Goal: Information Seeking & Learning: Understand process/instructions

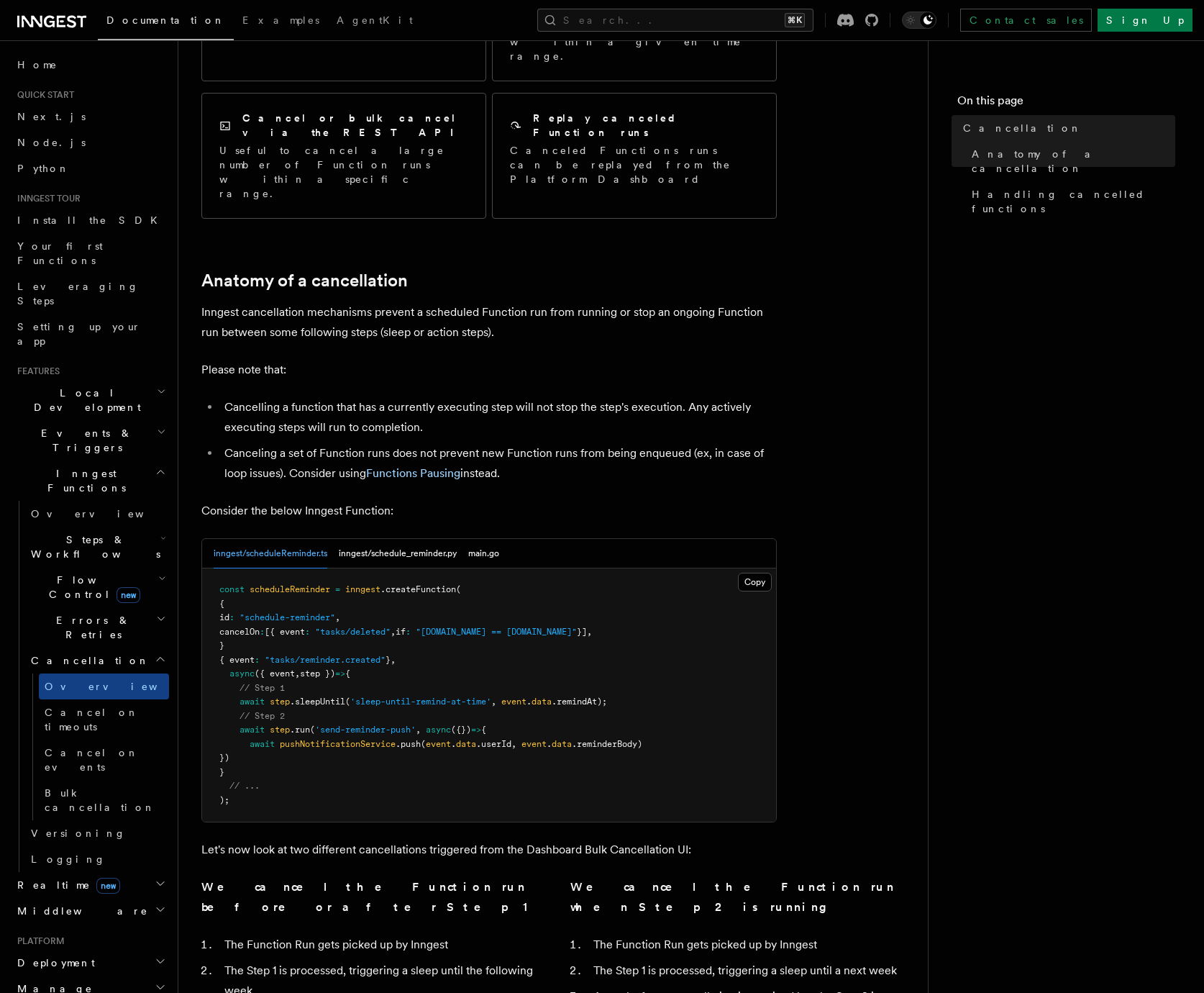
scroll to position [377, 0]
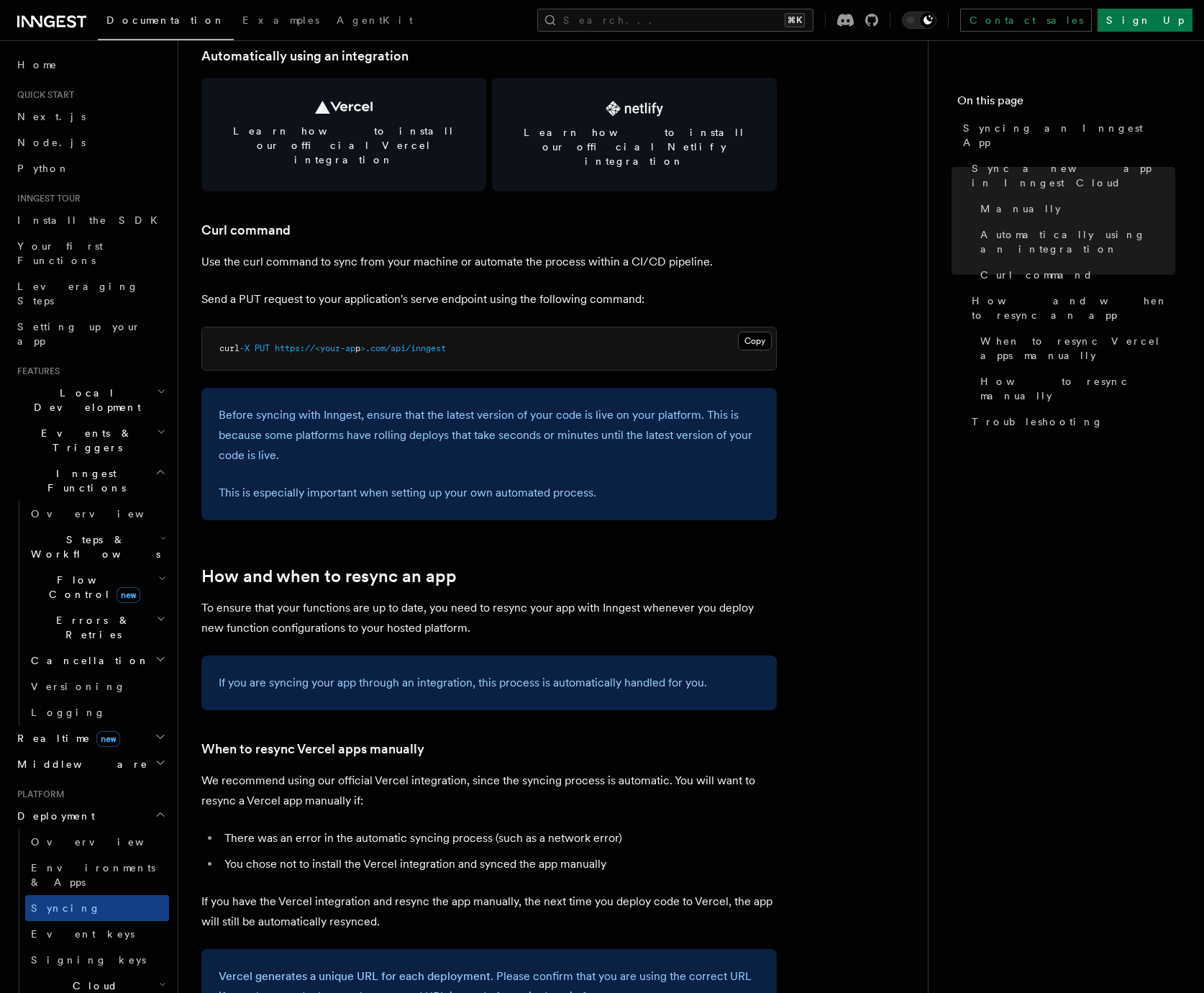
scroll to position [2033, 0]
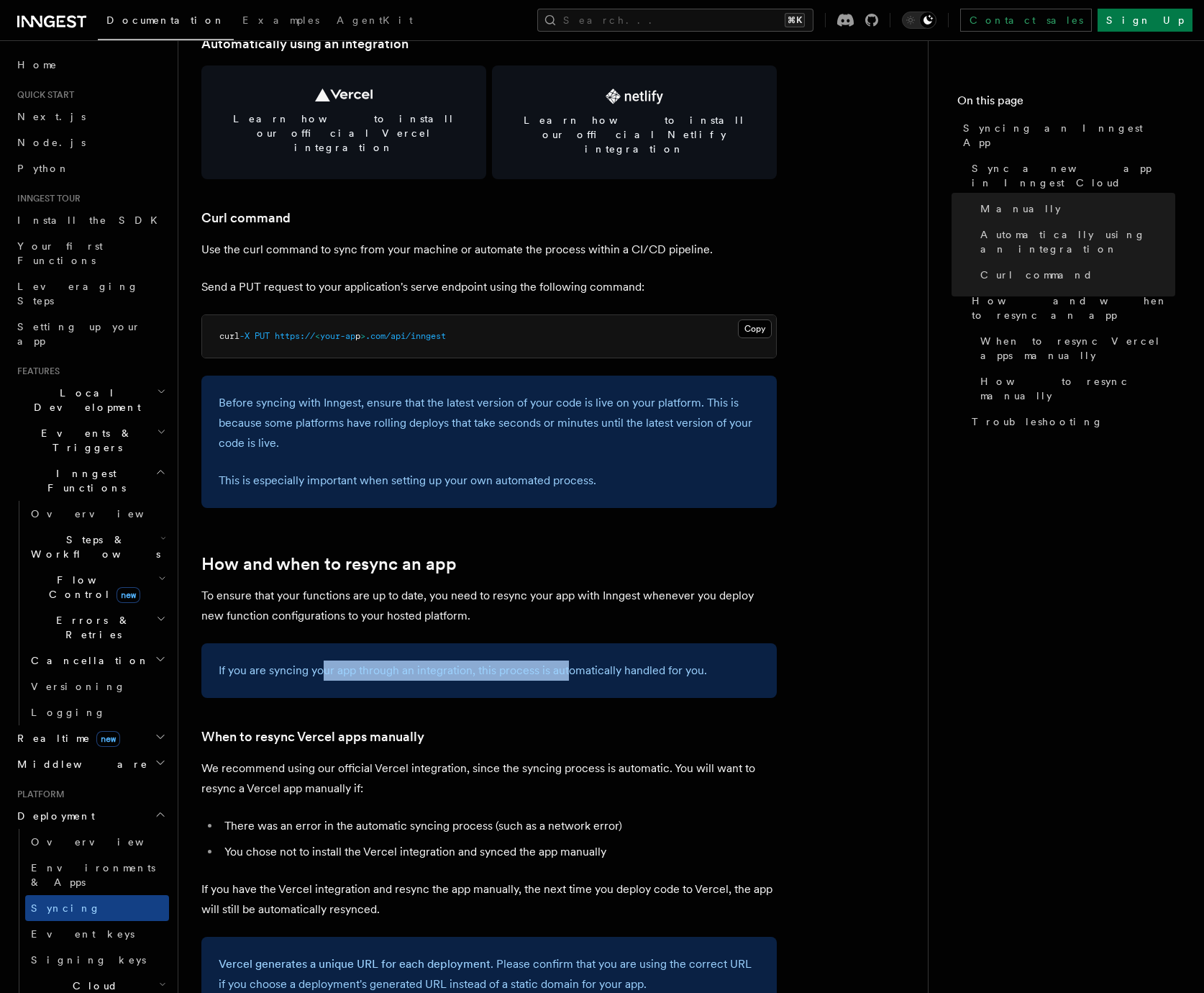
drag, startPoint x: 320, startPoint y: 641, endPoint x: 570, endPoint y: 644, distance: 250.0
click at [570, 660] on p "If you are syncing your app through an integration, this process is automatical…" at bounding box center [489, 670] width 541 height 20
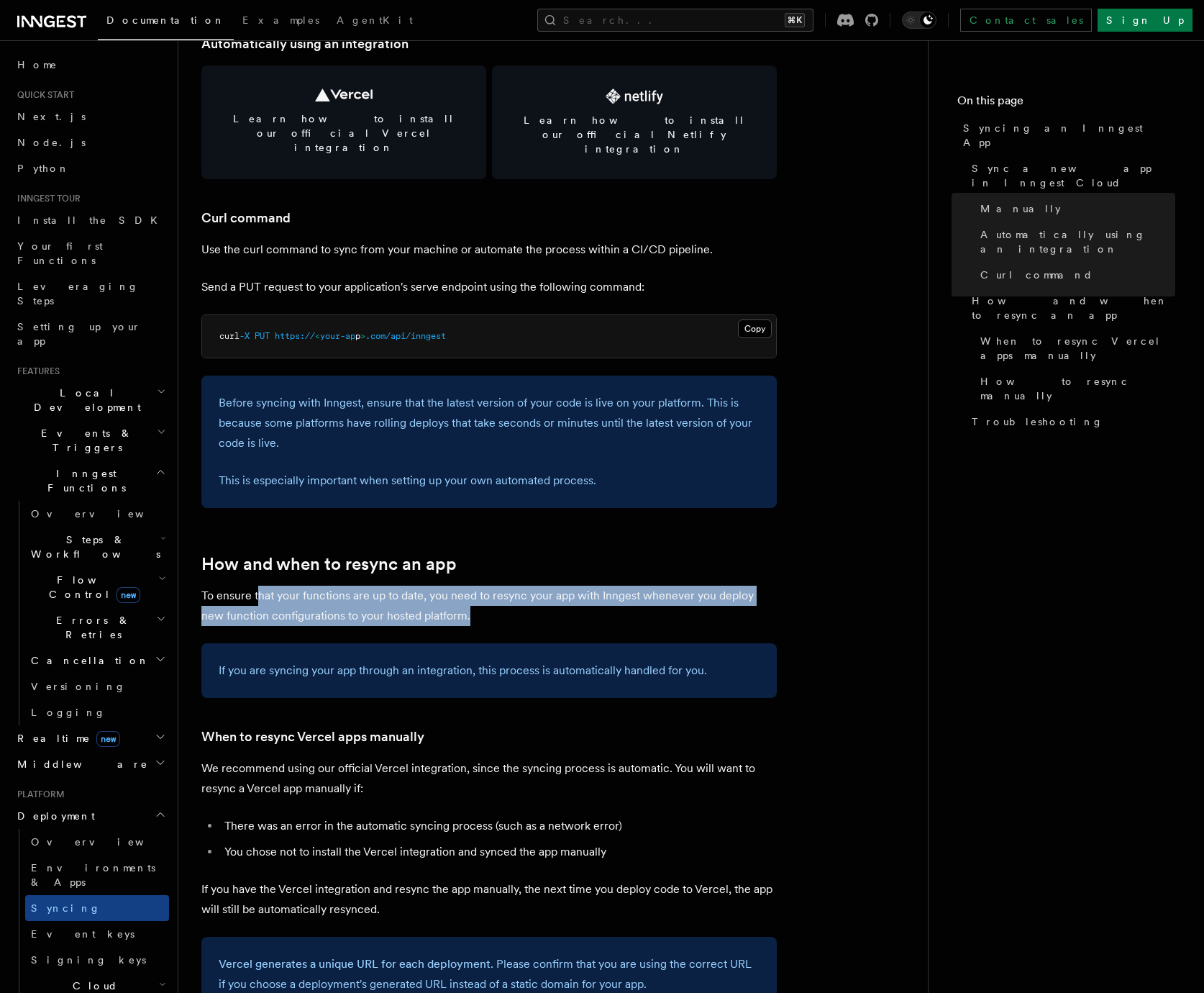
drag, startPoint x: 260, startPoint y: 568, endPoint x: 532, endPoint y: 585, distance: 272.5
click at [532, 586] on p "To ensure that your functions are up to date, you need to resync your app with …" at bounding box center [489, 606] width 576 height 41
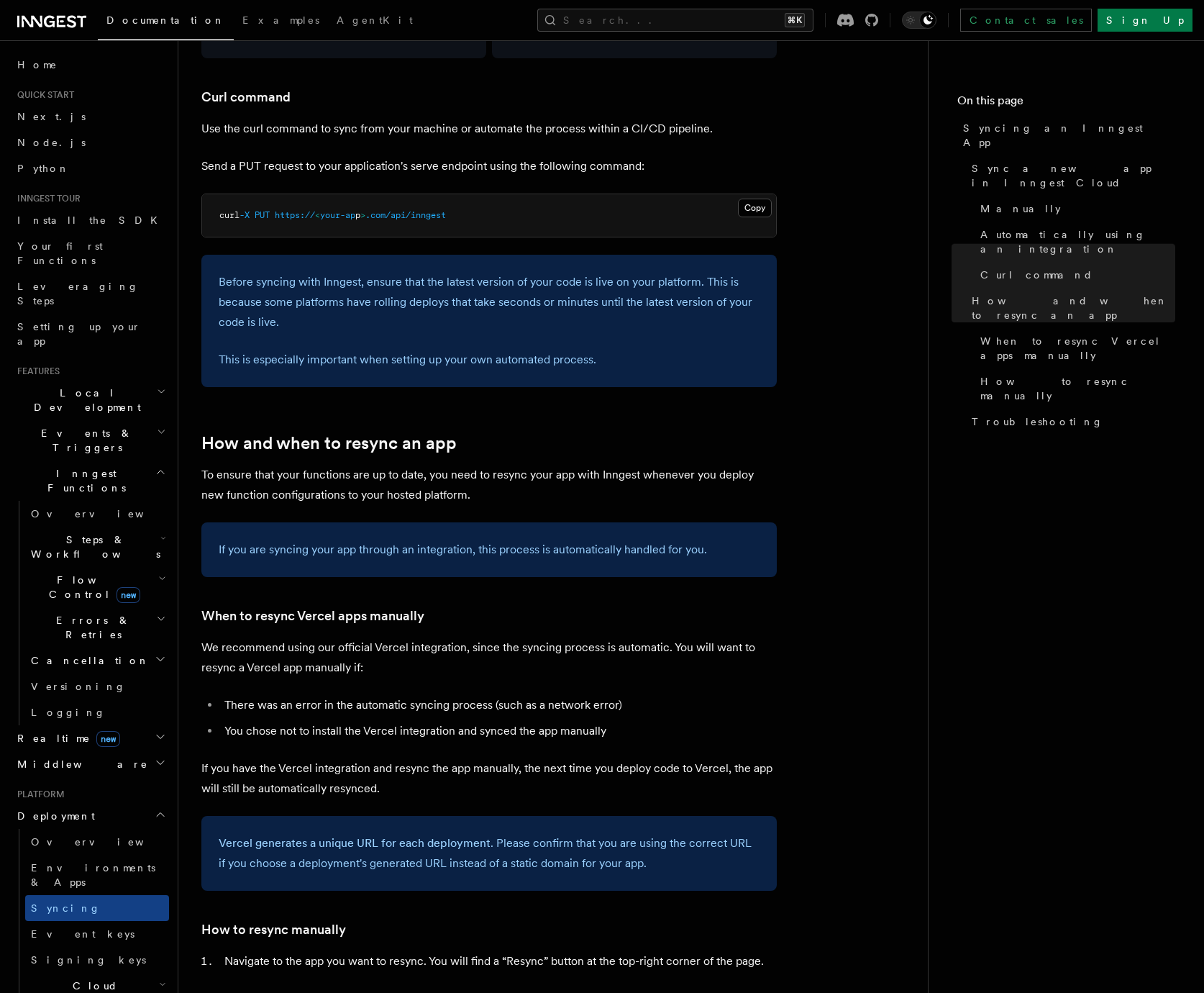
scroll to position [2142, 0]
